Goal: Task Accomplishment & Management: Manage account settings

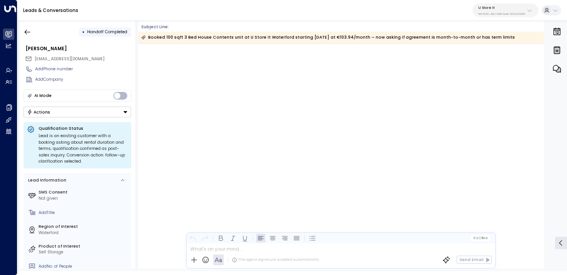
scroll to position [1284, 0]
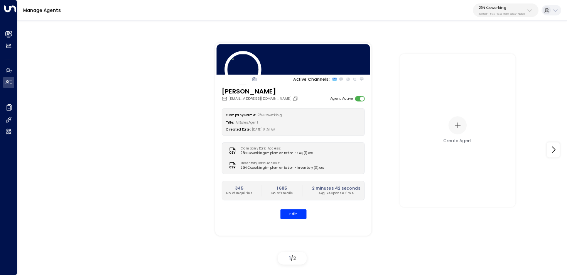
click at [508, 10] on div "25N Coworking 3b9800f4-81ca-4ec0-8758-72fbe4763f36" at bounding box center [502, 10] width 46 height 10
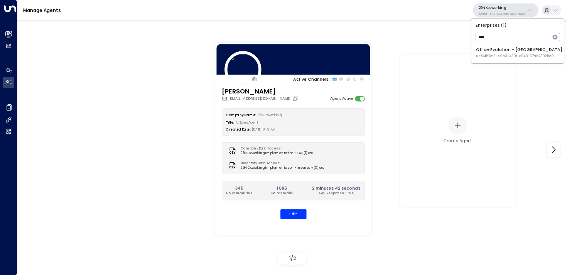
type input "*****"
type input "*******"
click at [479, 56] on span "ID: 58c4b32c-92b1-4356-be9b-1247e2c02228" at bounding box center [516, 56] width 80 height 5
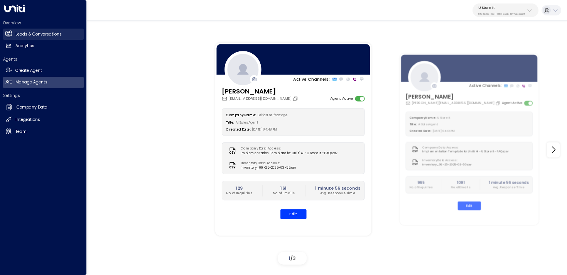
click at [13, 32] on link "Leads & Conversations Leads & Conversations" at bounding box center [43, 34] width 81 height 11
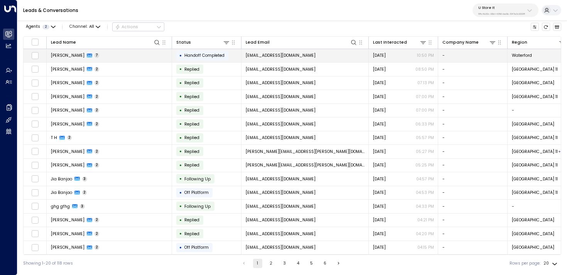
click at [125, 54] on td "Rayan Habbab 7" at bounding box center [109, 56] width 125 height 14
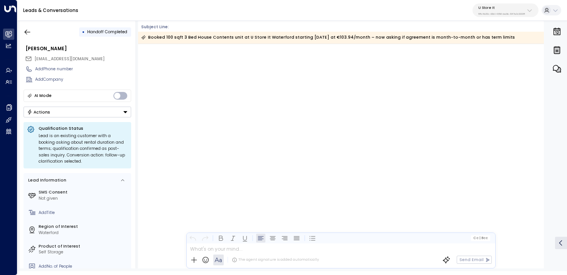
scroll to position [2068, 0]
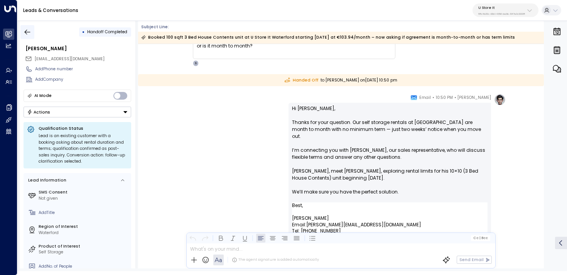
click at [27, 30] on icon "button" at bounding box center [28, 32] width 8 height 8
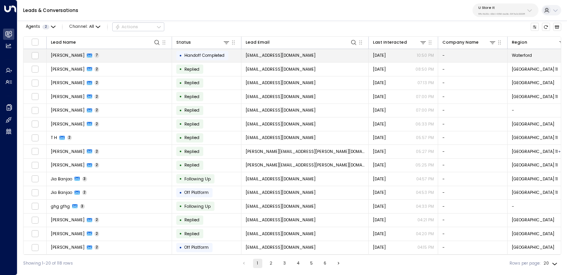
click at [163, 57] on td "Rayan Habbab 7" at bounding box center [109, 56] width 125 height 14
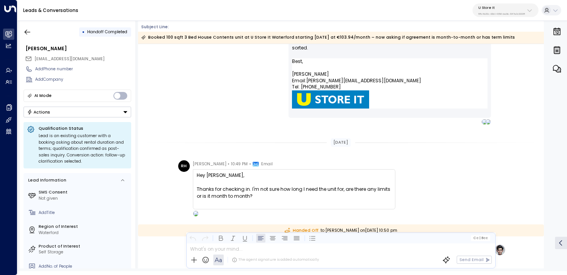
scroll to position [1651, 0]
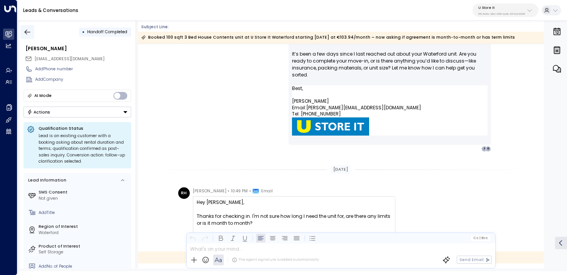
click at [30, 32] on icon "button" at bounding box center [28, 31] width 6 height 5
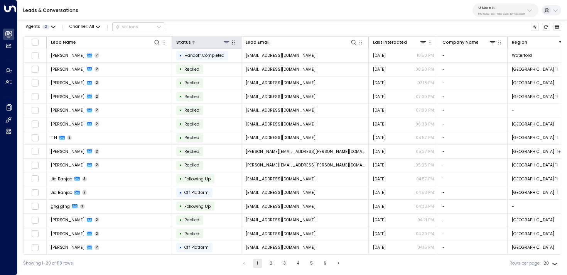
click at [225, 41] on icon at bounding box center [226, 42] width 6 height 6
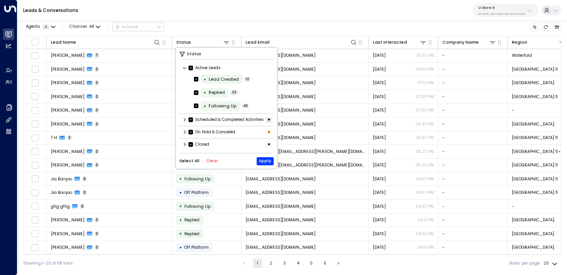
click at [207, 163] on button "Clear" at bounding box center [212, 161] width 12 height 5
click at [185, 147] on icon at bounding box center [185, 144] width 5 height 5
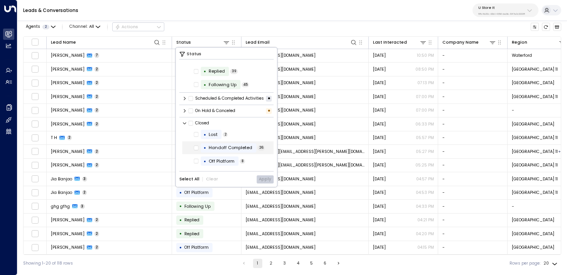
click at [218, 147] on div "Handoff Completed" at bounding box center [231, 147] width 44 height 7
click at [271, 180] on button "Apply" at bounding box center [265, 179] width 17 height 8
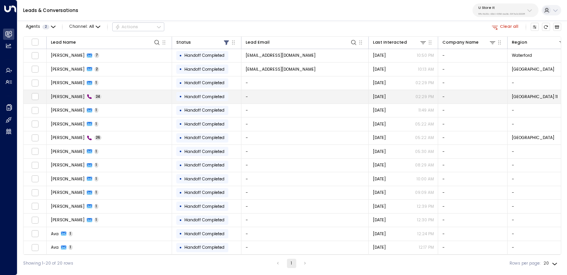
click at [115, 98] on td "Maria 24" at bounding box center [109, 97] width 125 height 14
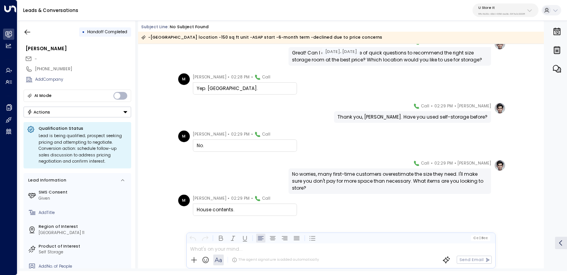
scroll to position [46, 0]
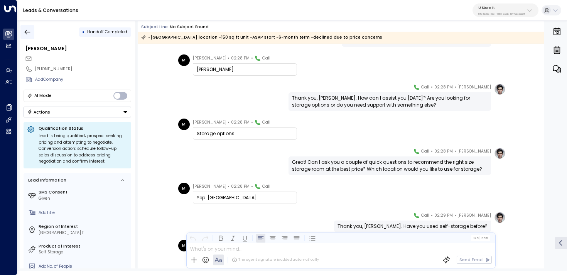
click at [30, 29] on icon "button" at bounding box center [28, 32] width 8 height 8
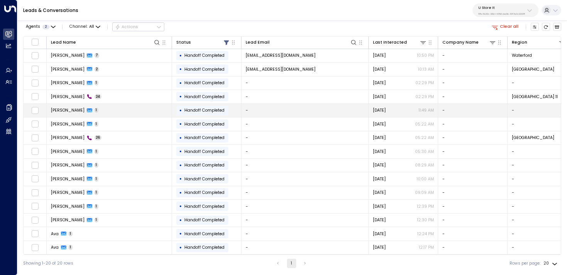
click at [97, 108] on td "Eric 1" at bounding box center [109, 111] width 125 height 14
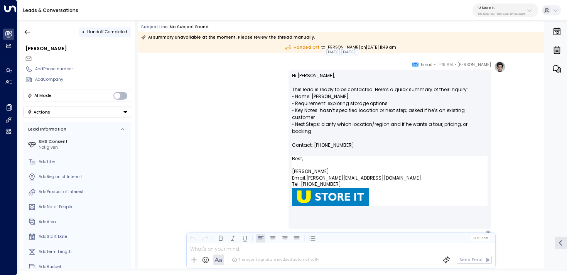
scroll to position [31, 0]
